Goal: Navigation & Orientation: Find specific page/section

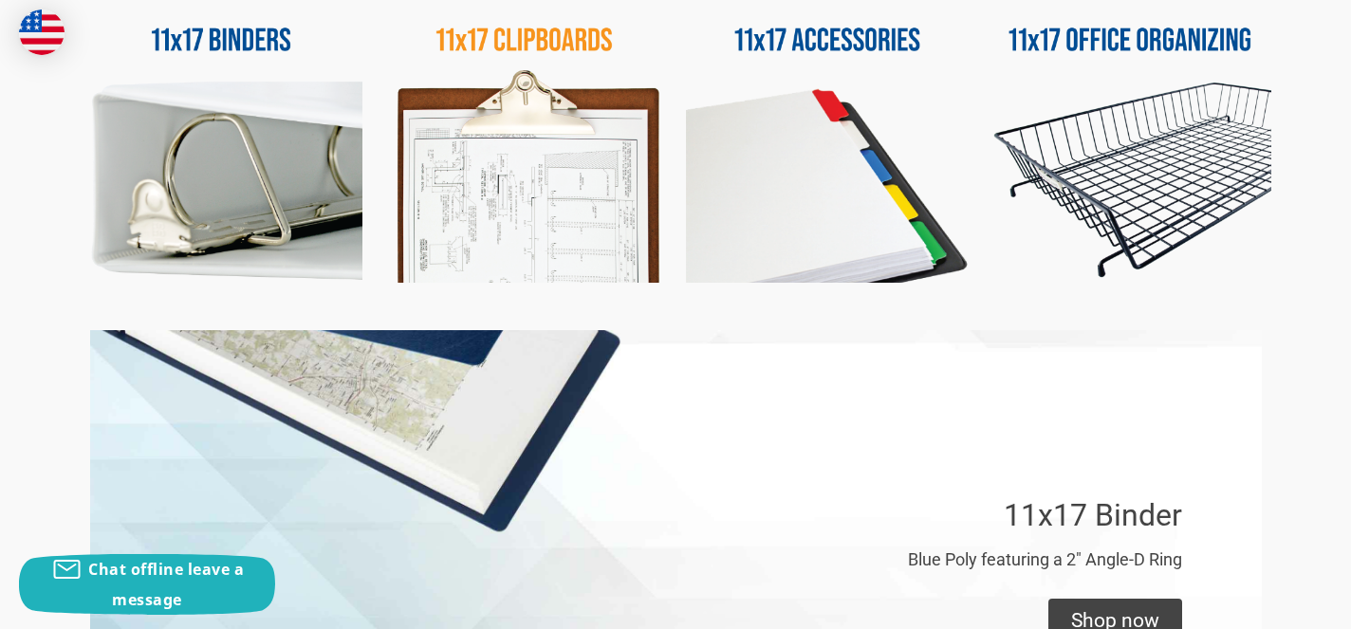
scroll to position [1037, 0]
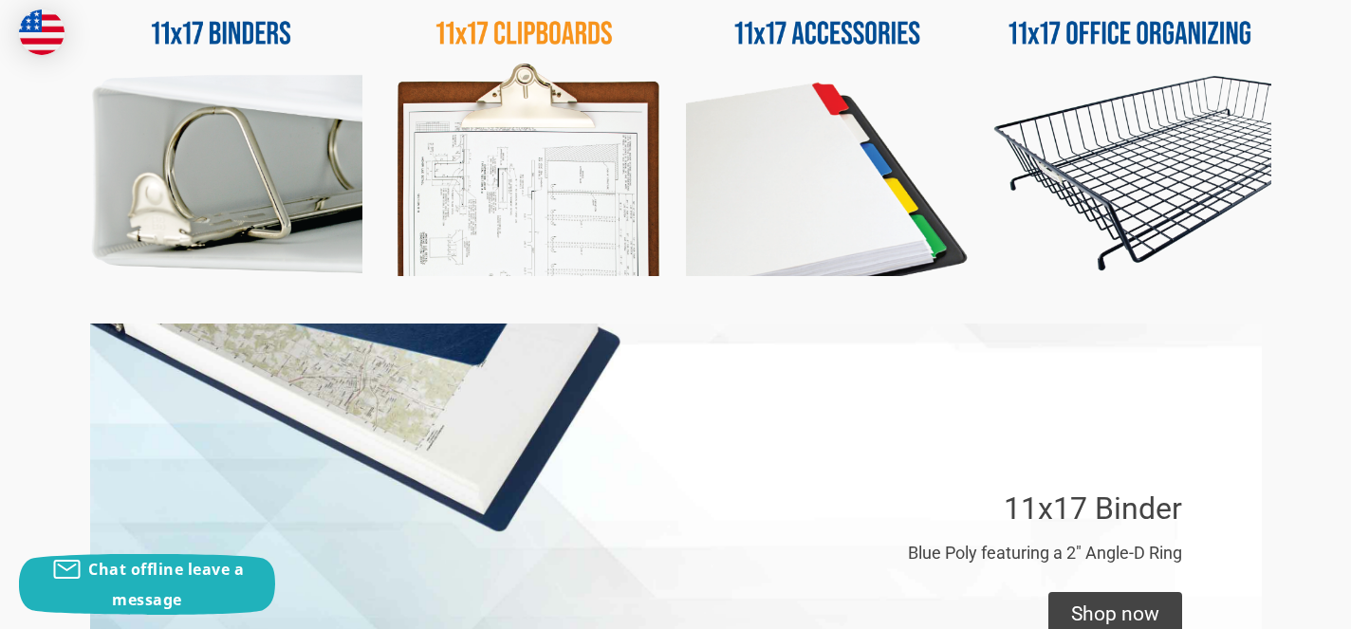
click at [1106, 184] on img at bounding box center [1130, 134] width 283 height 283
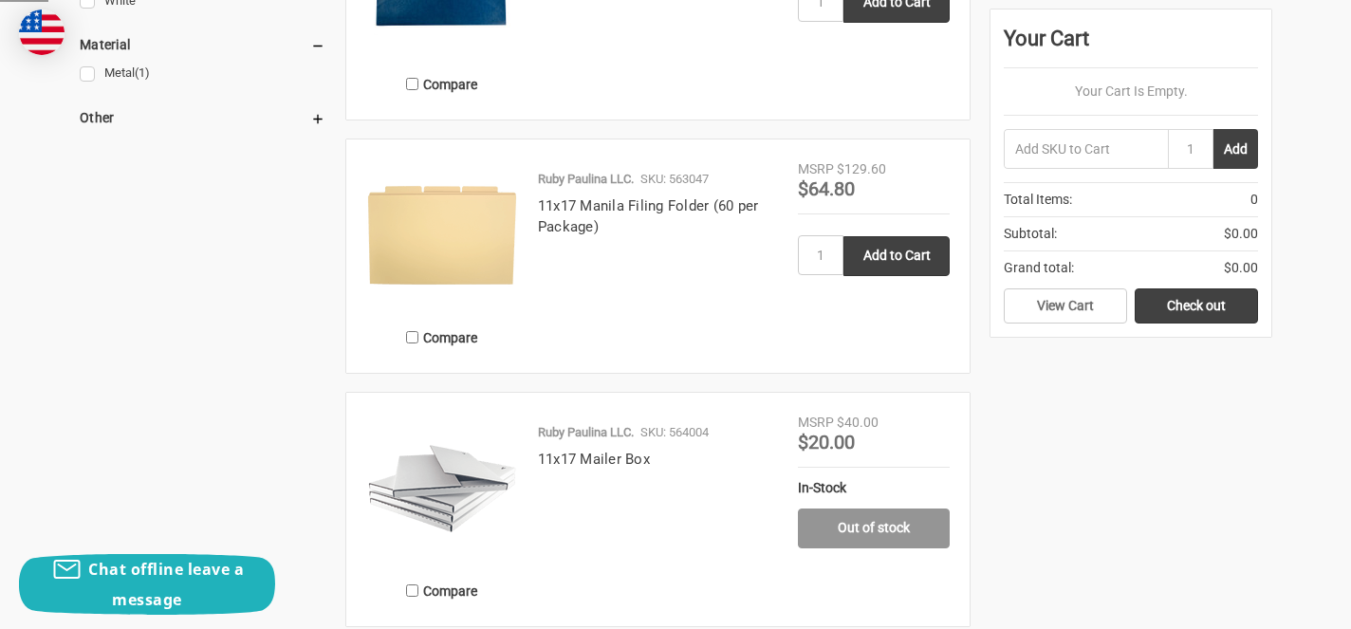
scroll to position [993, 0]
